Goal: Entertainment & Leisure: Consume media (video, audio)

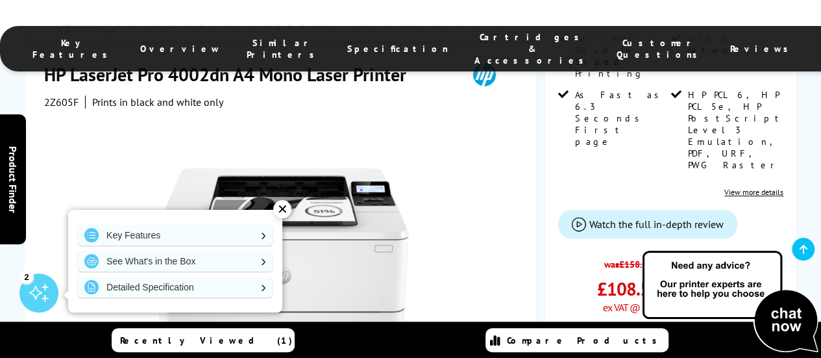
scroll to position [364, 0]
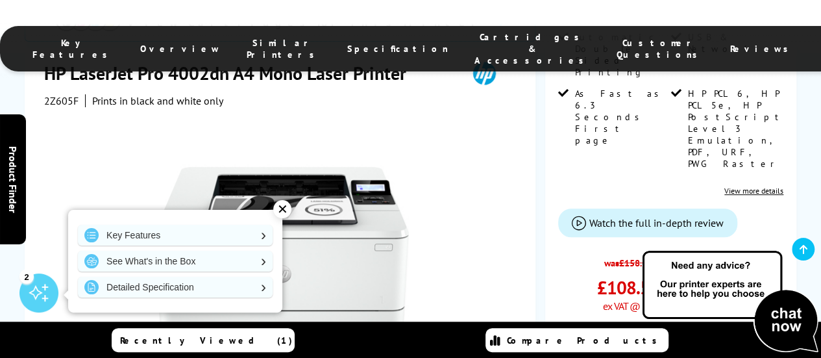
click at [282, 206] on div "✕" at bounding box center [282, 209] width 18 height 18
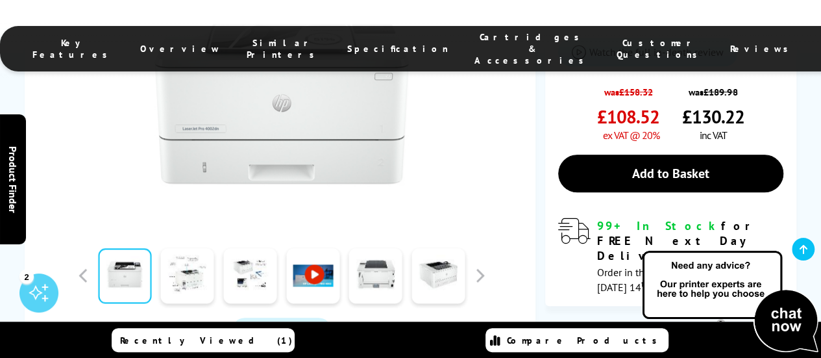
scroll to position [545, 0]
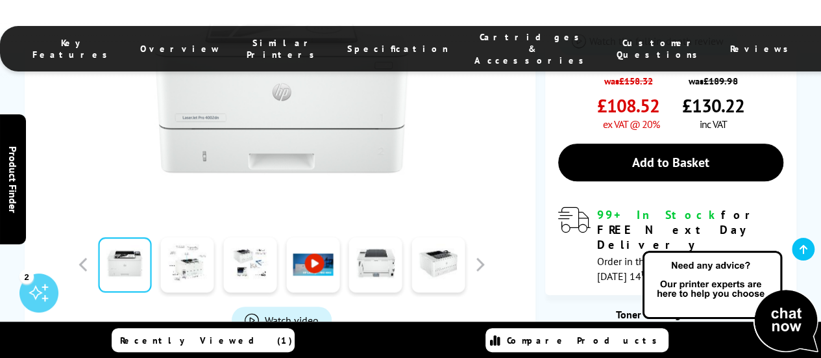
click at [317, 237] on link at bounding box center [312, 264] width 53 height 55
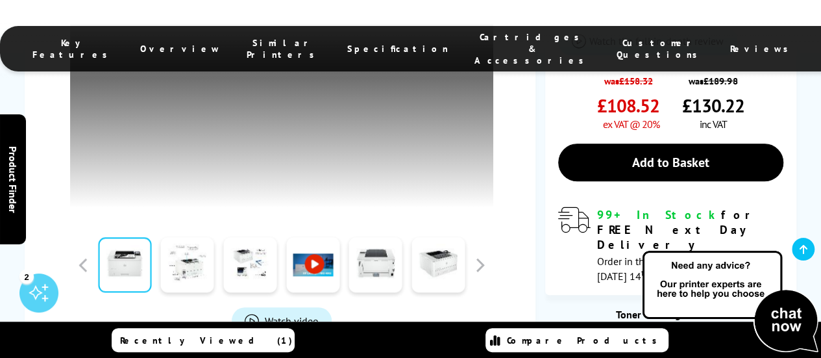
click at [290, 314] on span "Watch video" at bounding box center [292, 320] width 54 height 13
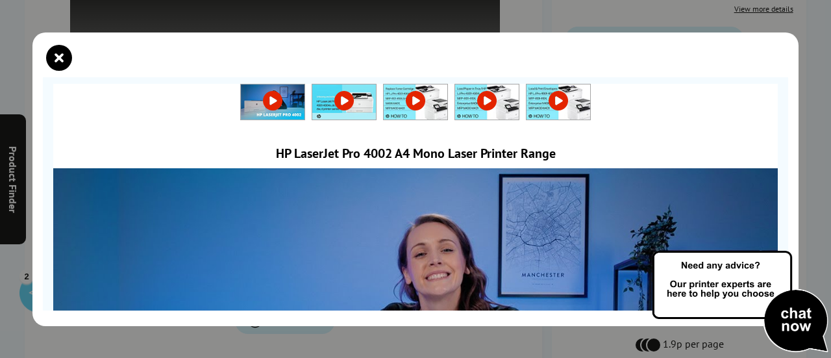
click at [266, 102] on link at bounding box center [273, 100] width 64 height 13
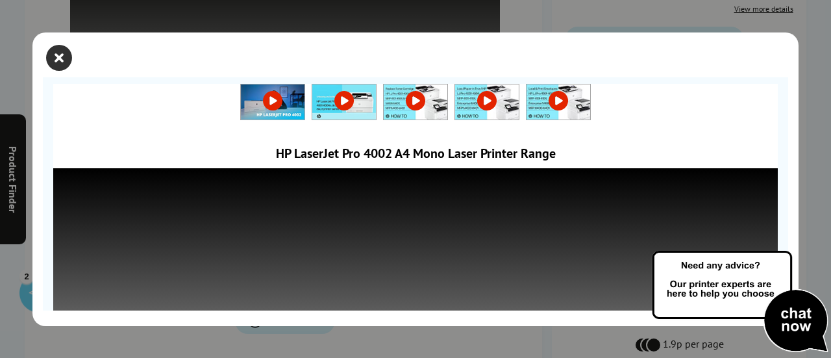
click at [60, 58] on icon "close modal" at bounding box center [59, 58] width 26 height 26
